Goal: Task Accomplishment & Management: Manage account settings

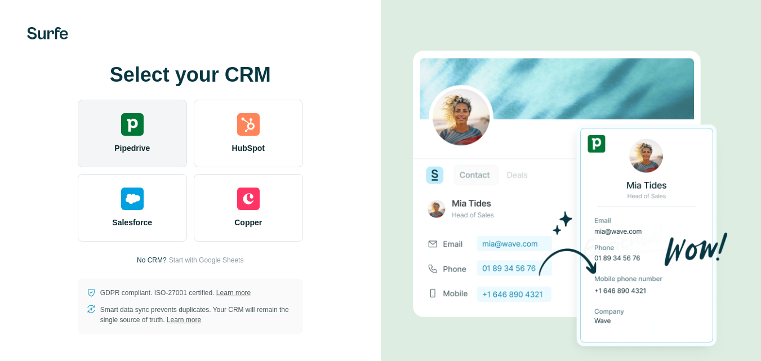
click at [153, 124] on div "Pipedrive" at bounding box center [132, 134] width 109 height 68
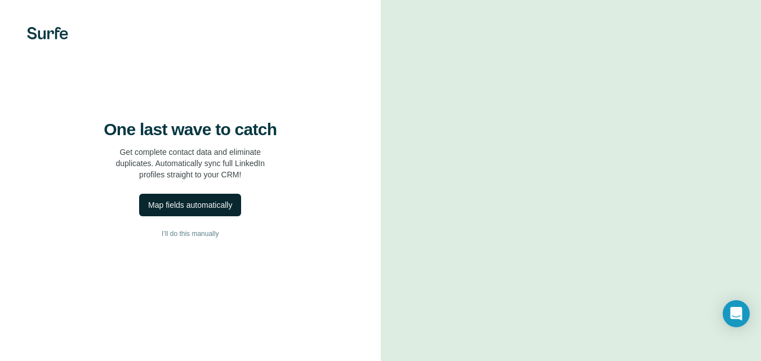
click at [208, 211] on div "Map fields automatically" at bounding box center [190, 204] width 84 height 11
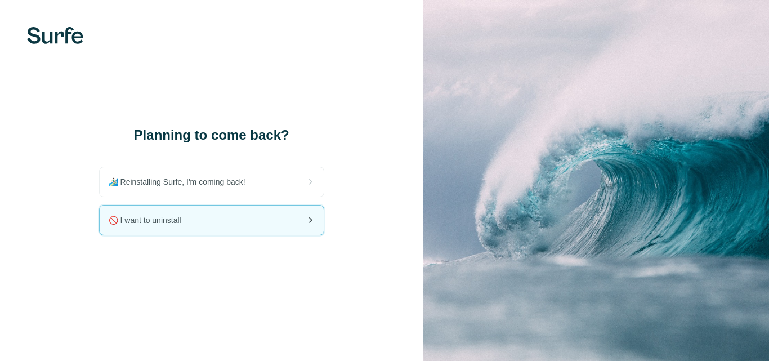
click at [212, 212] on div "🚫 I want to uninstall" at bounding box center [212, 220] width 224 height 29
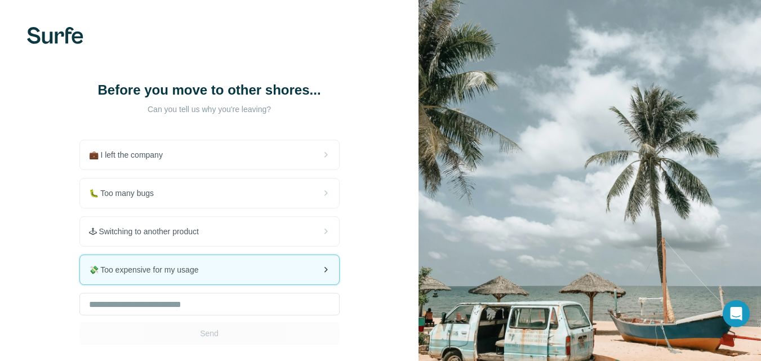
click at [203, 269] on span "💸 Too expensive for my usage" at bounding box center [148, 269] width 119 height 11
